Goal: Navigation & Orientation: Find specific page/section

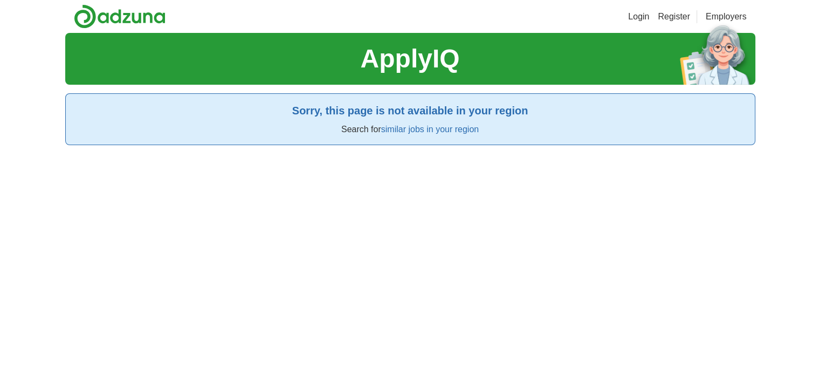
click at [389, 75] on h1 "ApplyIQ" at bounding box center [409, 58] width 99 height 39
click at [451, 134] on p "Search for similar jobs in your region" at bounding box center [410, 129] width 672 height 13
click at [451, 134] on link "similar jobs in your region" at bounding box center [430, 129] width 98 height 9
